Goal: Information Seeking & Learning: Learn about a topic

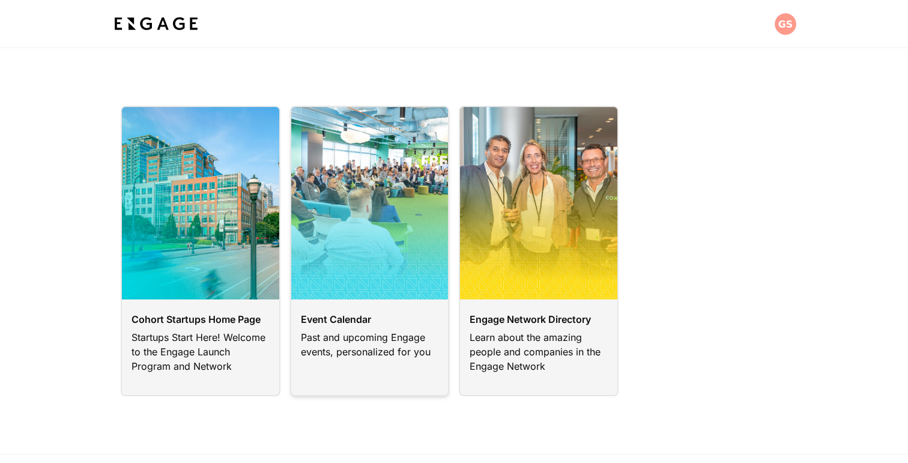
click at [360, 243] on link at bounding box center [370, 251] width 160 height 290
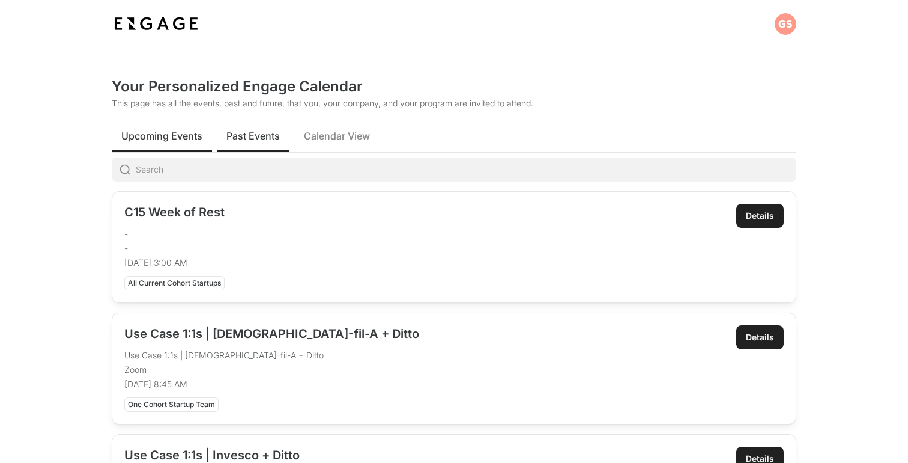
click at [259, 135] on span "Past Events" at bounding box center [252, 136] width 53 height 14
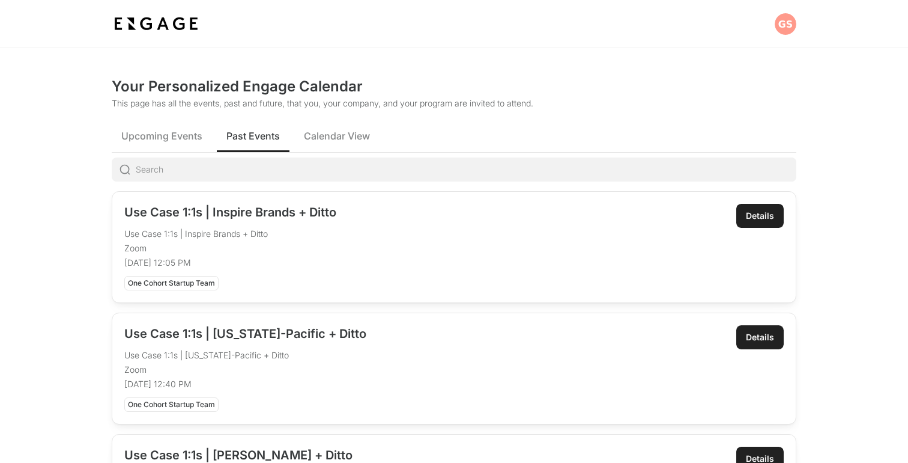
click at [758, 213] on div "Details" at bounding box center [760, 216] width 28 height 12
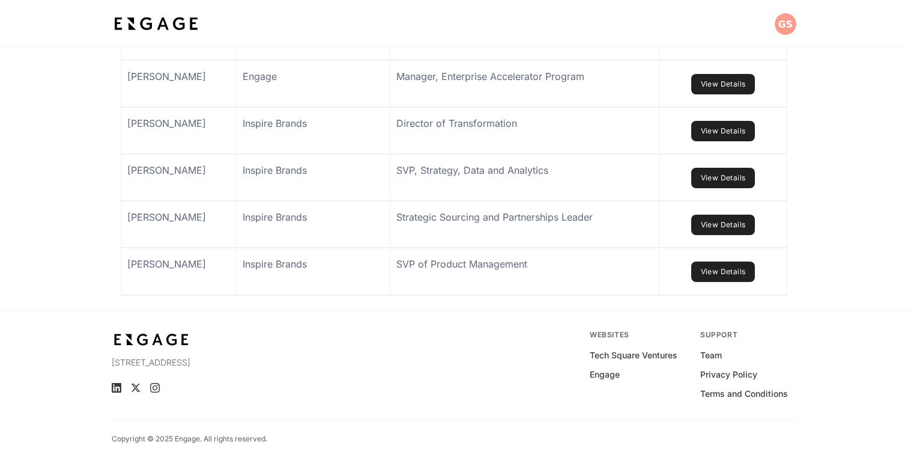
scroll to position [1028, 0]
click at [713, 278] on link "View Details" at bounding box center [723, 271] width 64 height 20
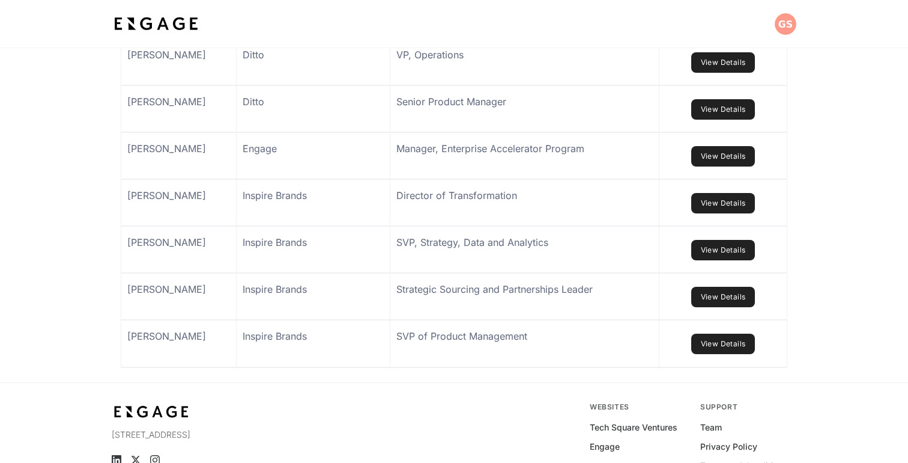
scroll to position [1040, 0]
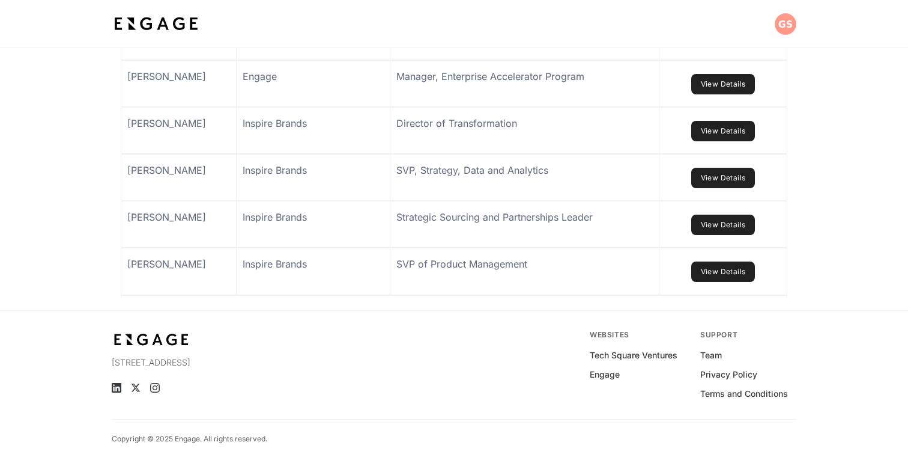
click at [706, 224] on link "View Details" at bounding box center [723, 224] width 64 height 20
click at [714, 174] on link "View Details" at bounding box center [723, 178] width 64 height 20
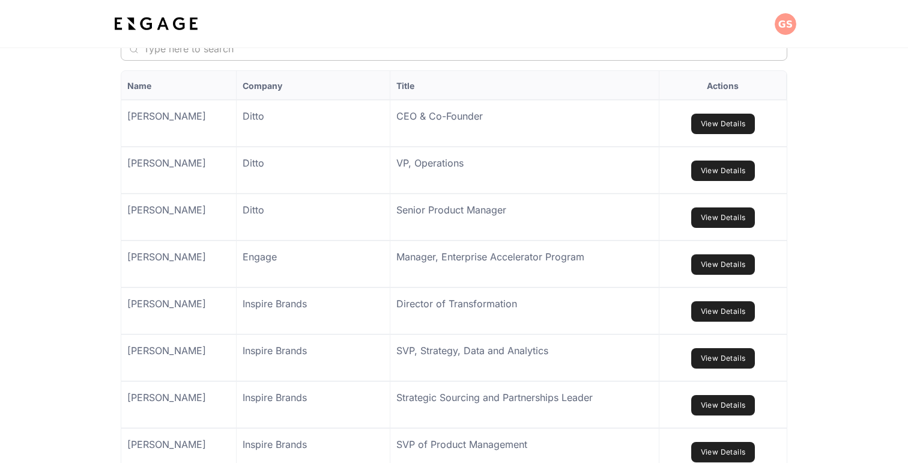
scroll to position [815, 0]
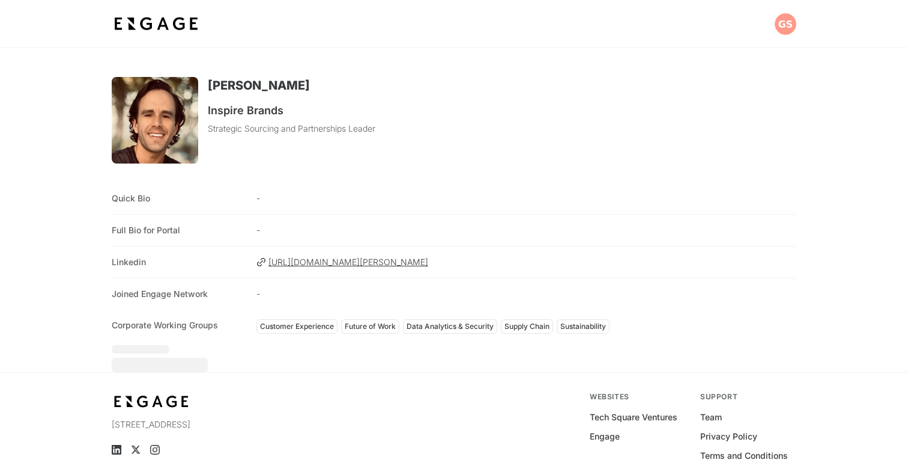
scroll to position [32, 0]
